Goal: Entertainment & Leisure: Browse casually

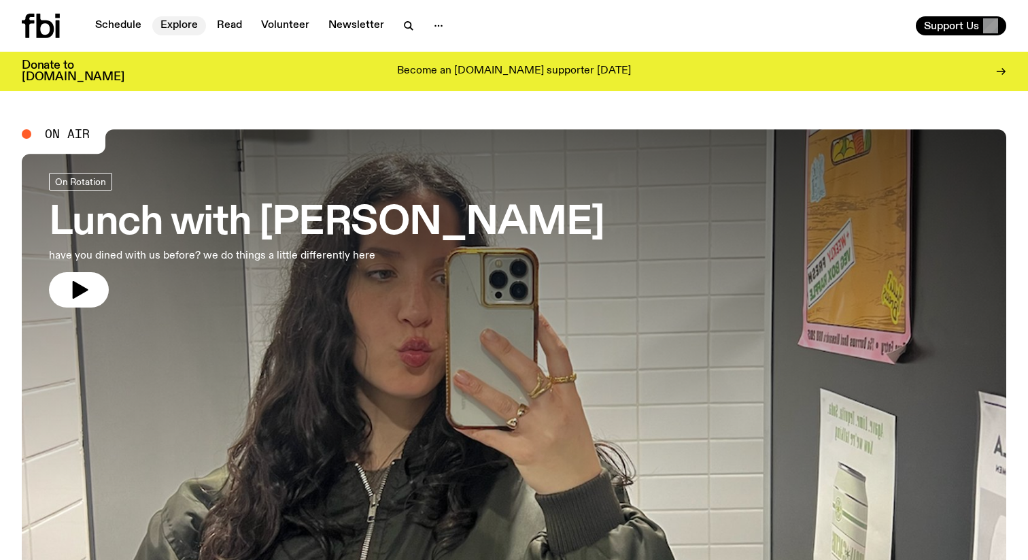
click at [173, 33] on link "Explore" at bounding box center [179, 25] width 54 height 19
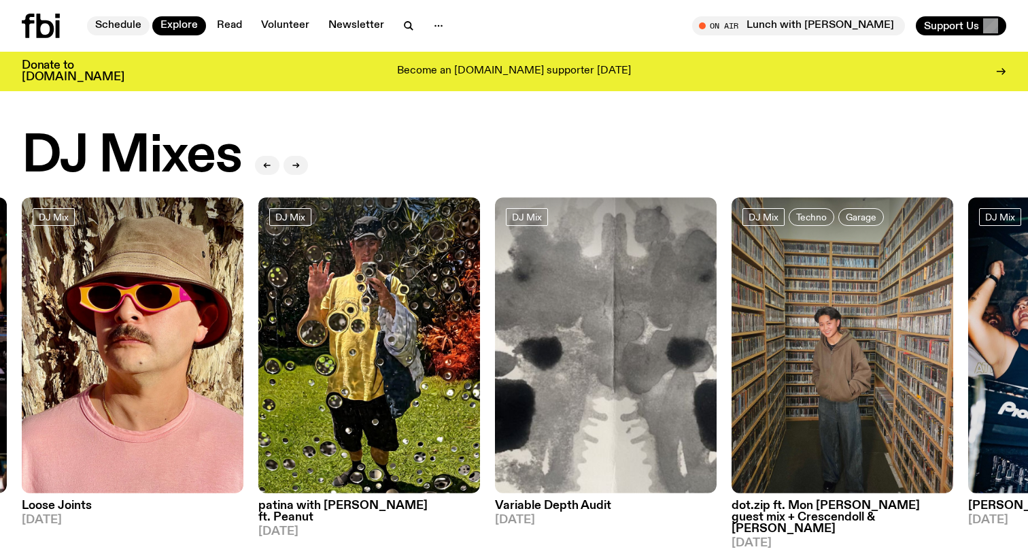
click at [111, 29] on link "Schedule" at bounding box center [118, 25] width 63 height 19
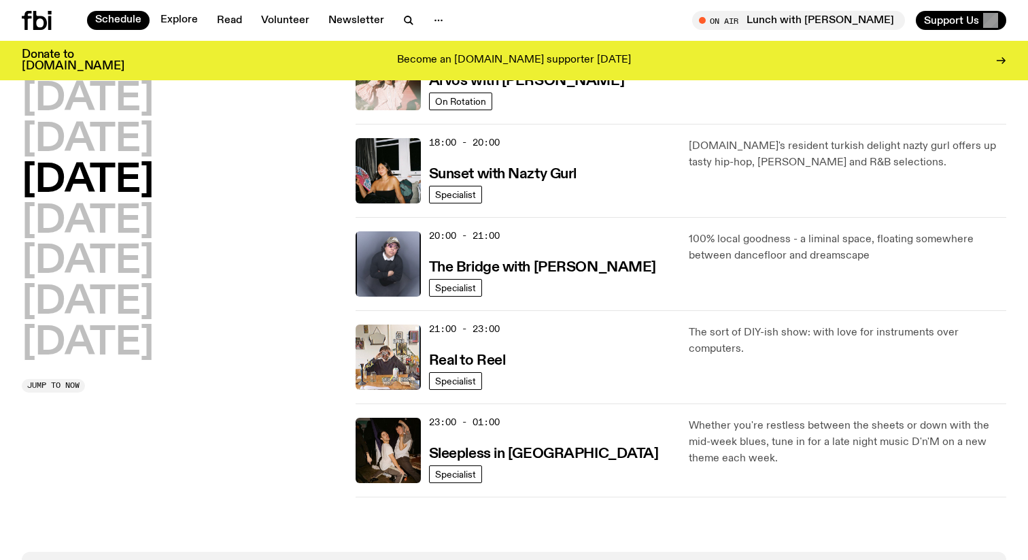
scroll to position [544, 0]
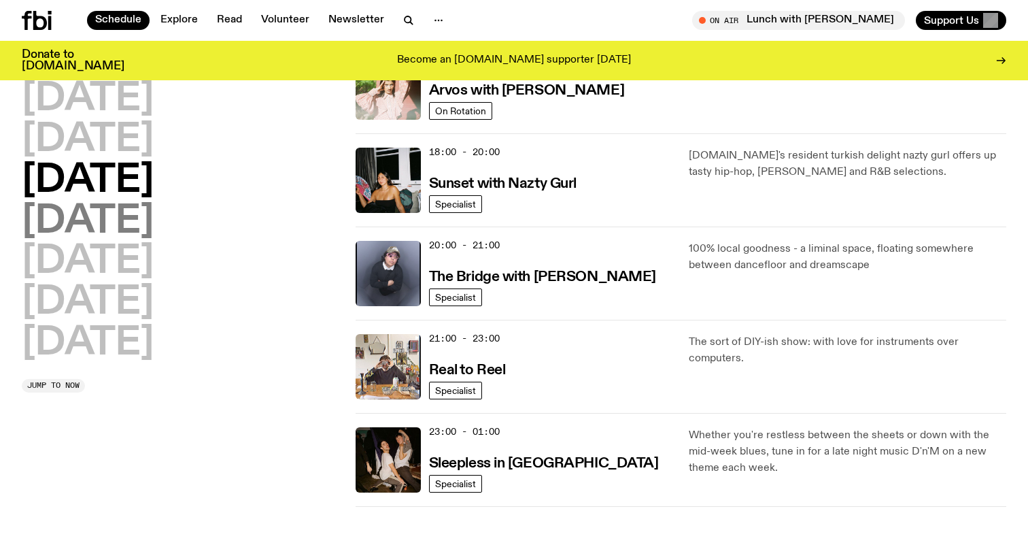
click at [130, 230] on h2 "[DATE]" at bounding box center [88, 222] width 132 height 38
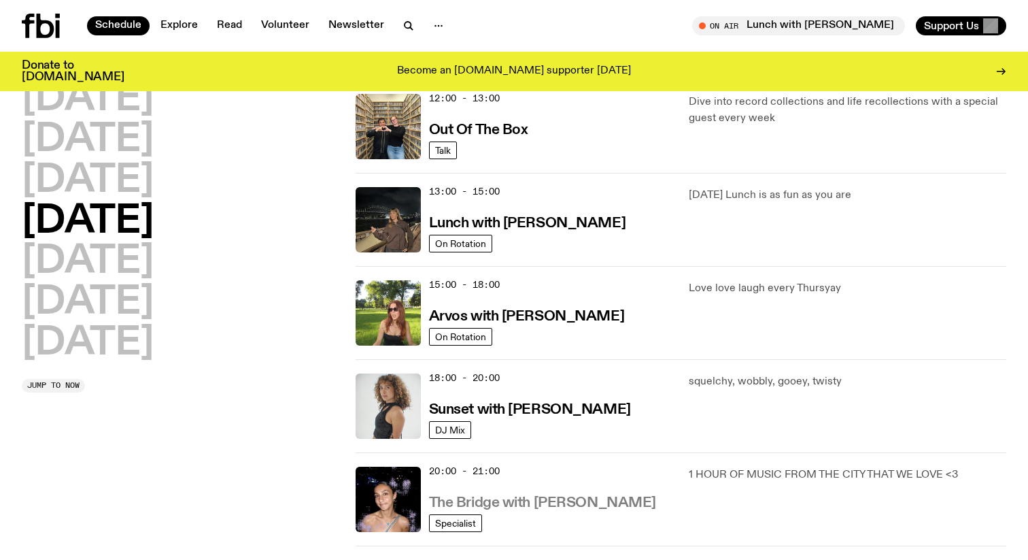
scroll to position [0, 0]
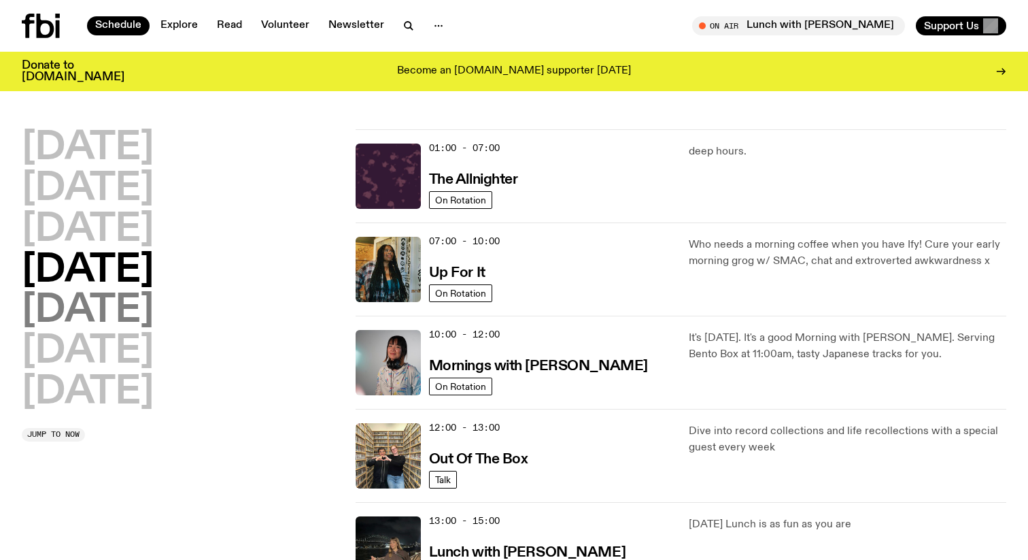
click at [99, 322] on h2 "[DATE]" at bounding box center [88, 311] width 132 height 38
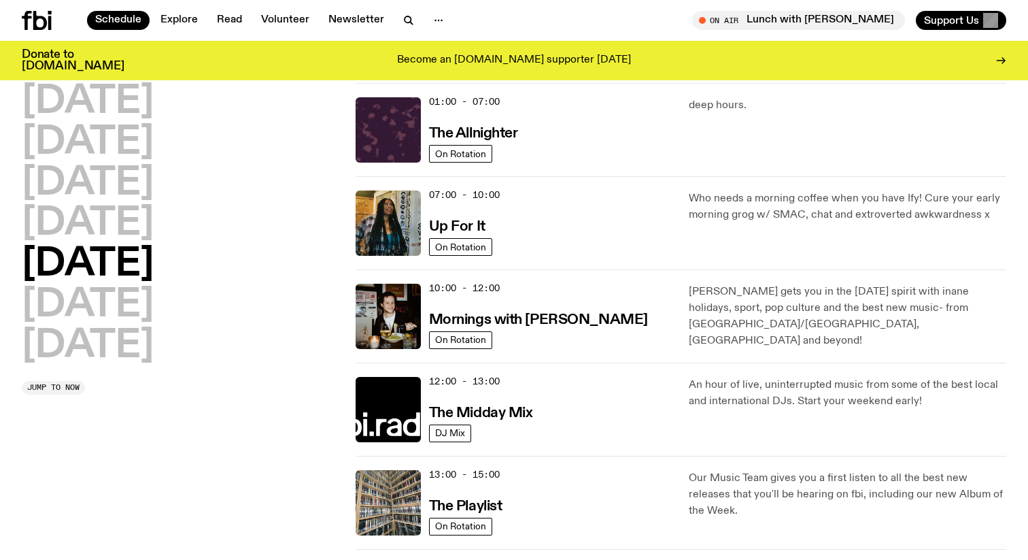
scroll to position [38, 0]
